Goal: Check status

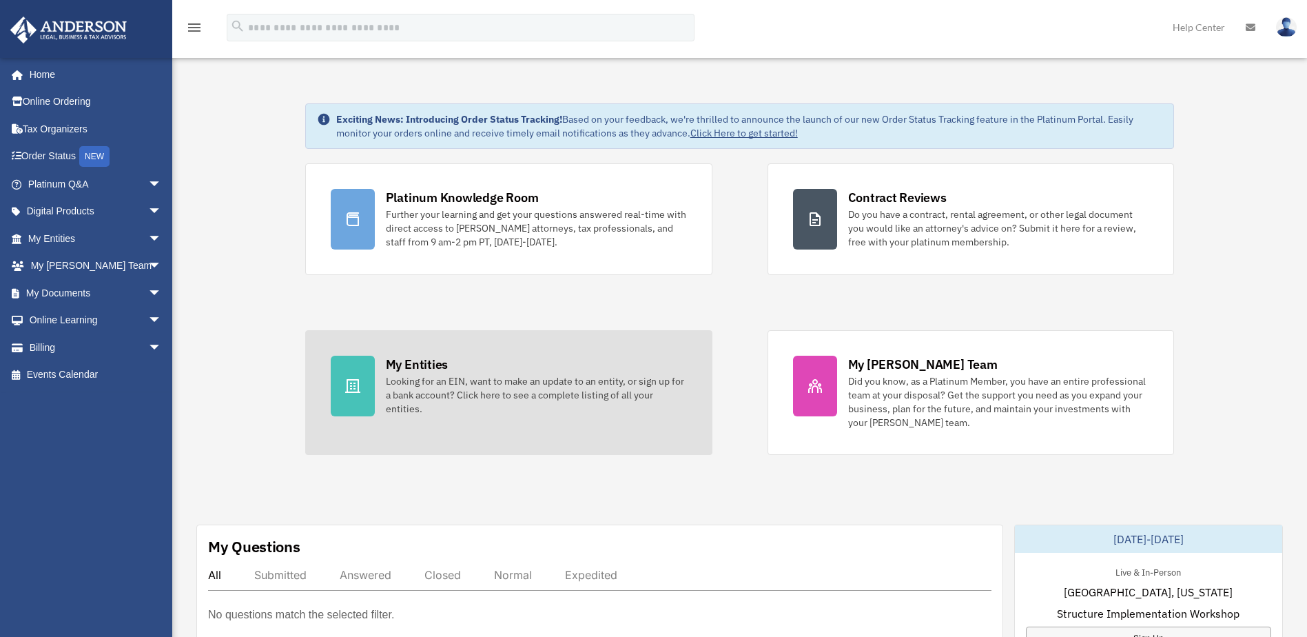
click at [378, 381] on link "My Entities Looking for an EIN, want to make an update to an entity, or sign up…" at bounding box center [508, 392] width 407 height 125
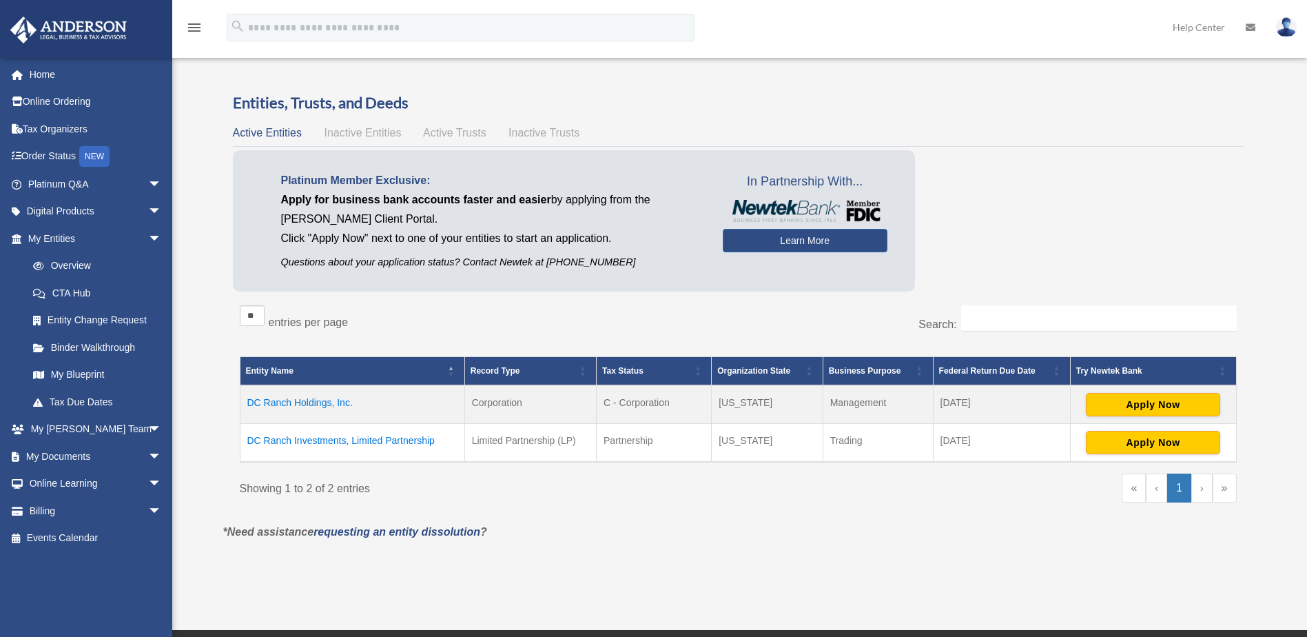
click at [329, 439] on td "DC Ranch Investments, Limited Partnership" at bounding box center [352, 442] width 225 height 39
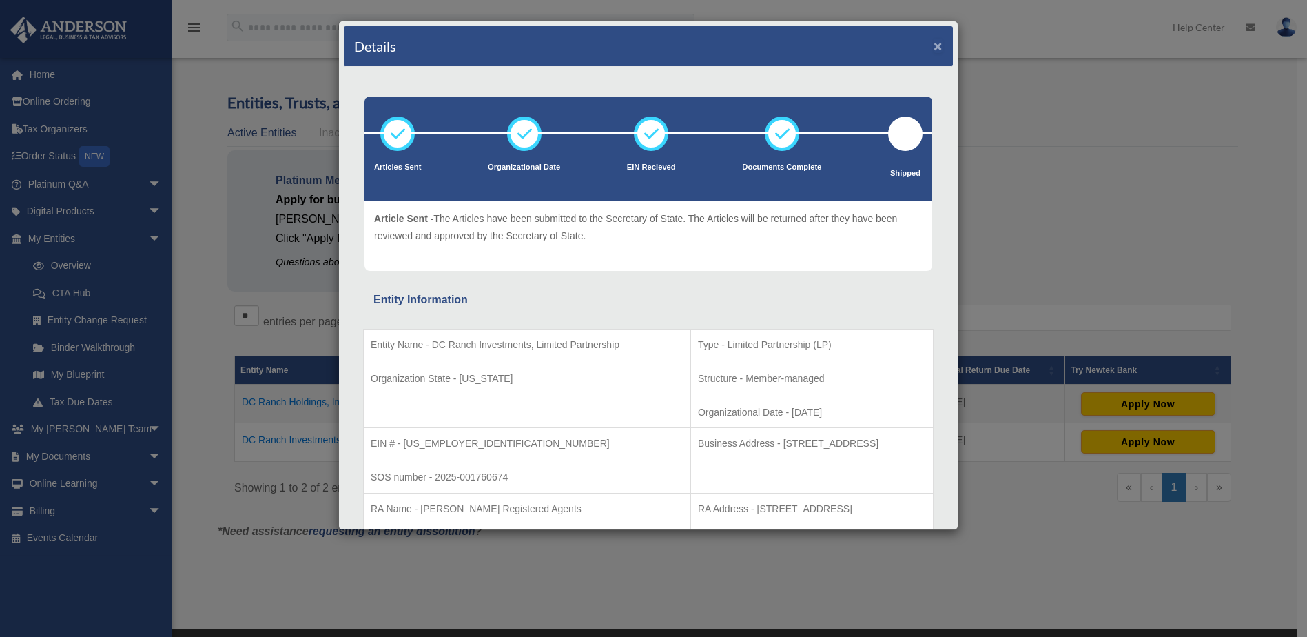
click at [934, 45] on button "×" at bounding box center [938, 46] width 9 height 14
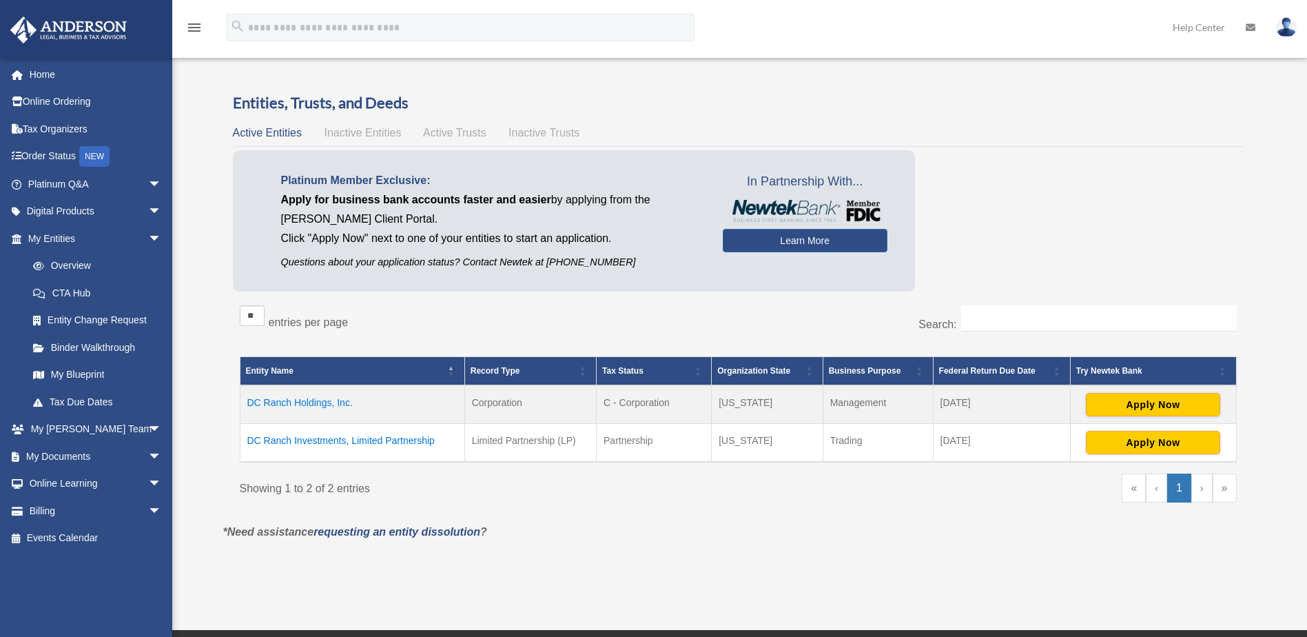
click at [300, 402] on td "DC Ranch Holdings, Inc." at bounding box center [352, 404] width 225 height 39
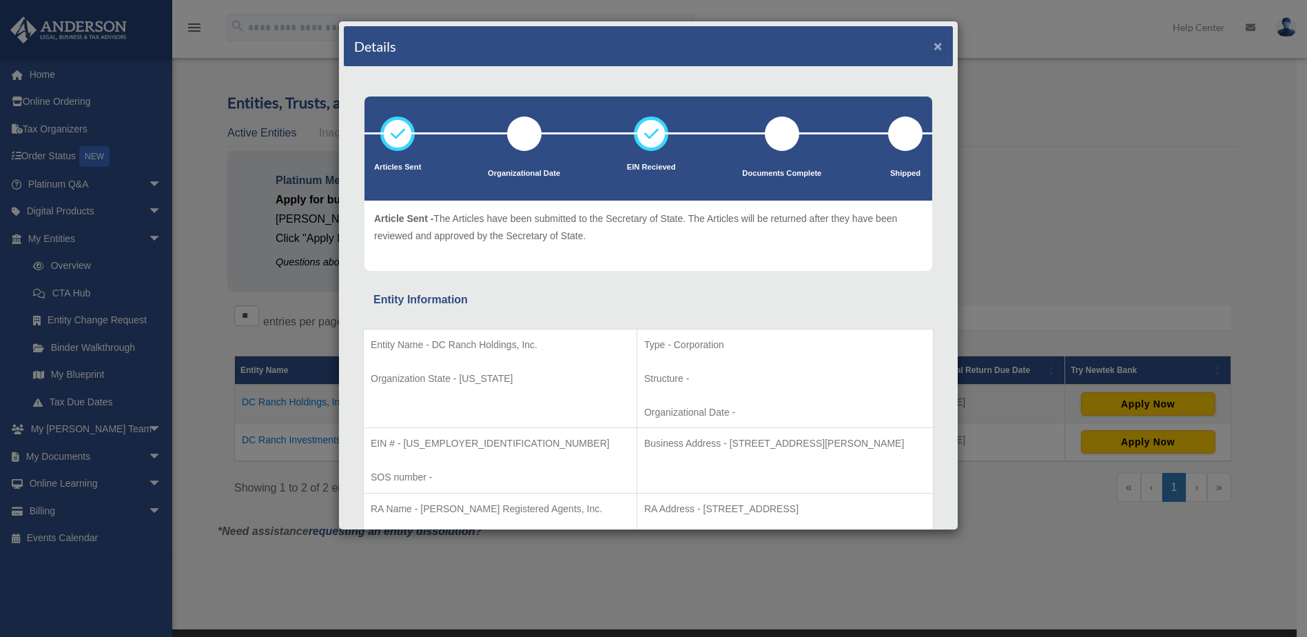
click at [934, 45] on button "×" at bounding box center [938, 46] width 9 height 14
